Goal: Find specific page/section: Find specific page/section

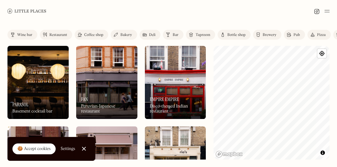
click at [83, 34] on link "Coffee shop" at bounding box center [92, 35] width 34 height 10
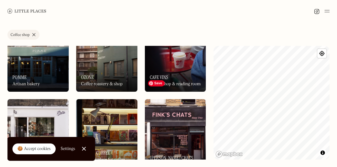
scroll to position [435, 0]
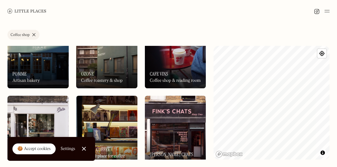
click at [31, 34] on link "Coffee shop" at bounding box center [23, 35] width 32 height 10
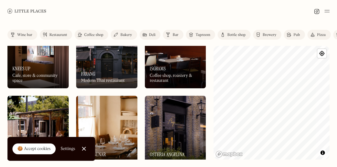
click at [61, 37] on div "Restaurant" at bounding box center [58, 35] width 18 height 4
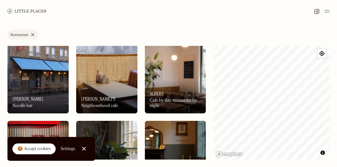
scroll to position [714, 0]
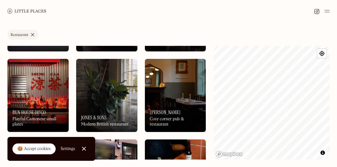
click at [326, 13] on img at bounding box center [326, 10] width 5 height 7
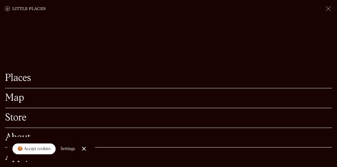
click at [85, 150] on div at bounding box center [84, 149] width 4 height 4
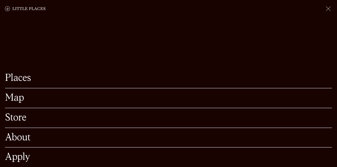
click at [19, 143] on link "About" at bounding box center [168, 138] width 327 height 10
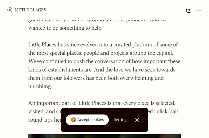
scroll to position [124, 0]
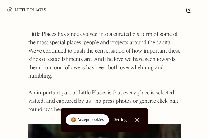
click at [135, 121] on div at bounding box center [137, 120] width 4 height 4
